Goal: Task Accomplishment & Management: Manage account settings

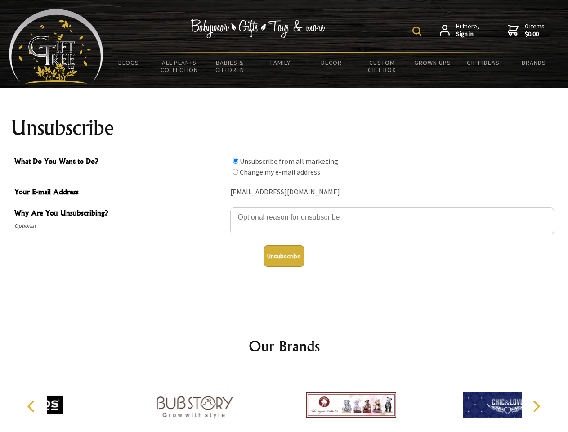
click at [418, 31] on img at bounding box center [416, 31] width 9 height 9
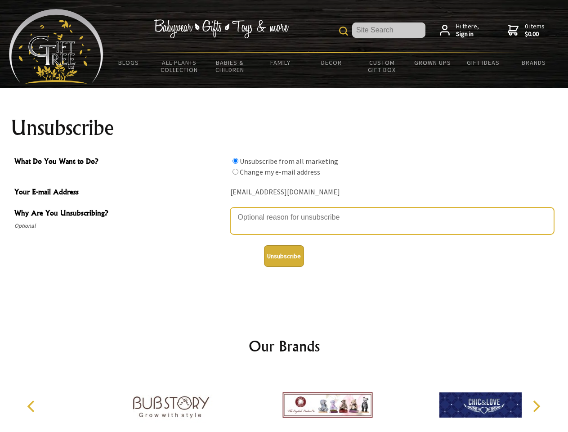
click at [284, 211] on textarea "Why Are You Unsubscribing?" at bounding box center [392, 220] width 324 height 27
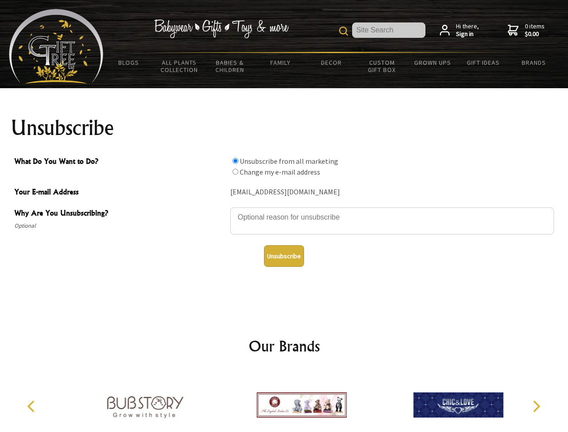
click at [235, 161] on input "What Do You Want to Do?" at bounding box center [236, 161] width 6 height 6
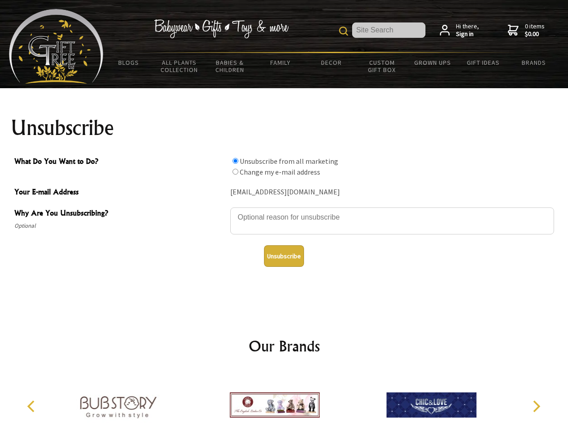
click at [235, 171] on input "What Do You Want to Do?" at bounding box center [236, 172] width 6 height 6
radio input "true"
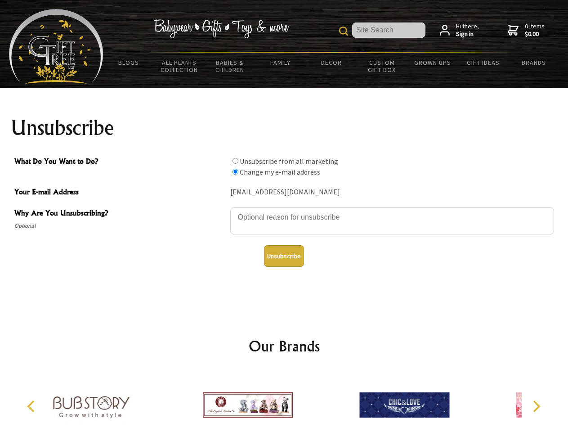
click at [284, 256] on button "Unsubscribe" at bounding box center [284, 256] width 40 height 22
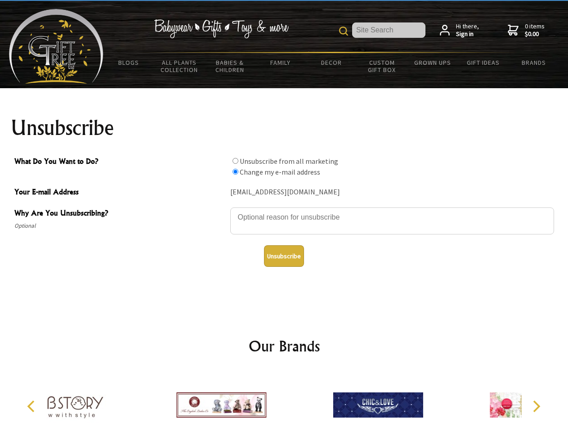
click at [284, 401] on div at bounding box center [221, 406] width 157 height 70
click at [32, 406] on icon "Previous" at bounding box center [32, 406] width 12 height 12
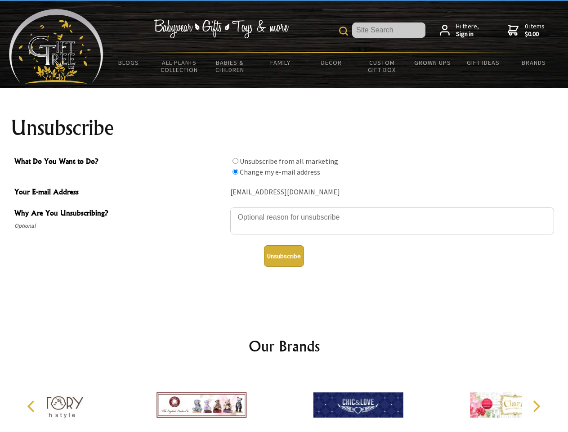
click at [536, 406] on icon "Next" at bounding box center [536, 406] width 12 height 12
